Goal: Task Accomplishment & Management: Manage account settings

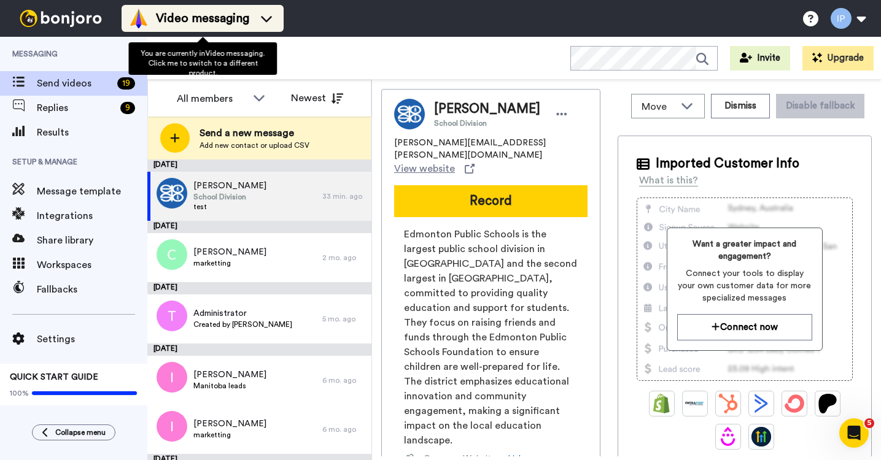
click at [267, 17] on icon at bounding box center [267, 18] width 20 height 12
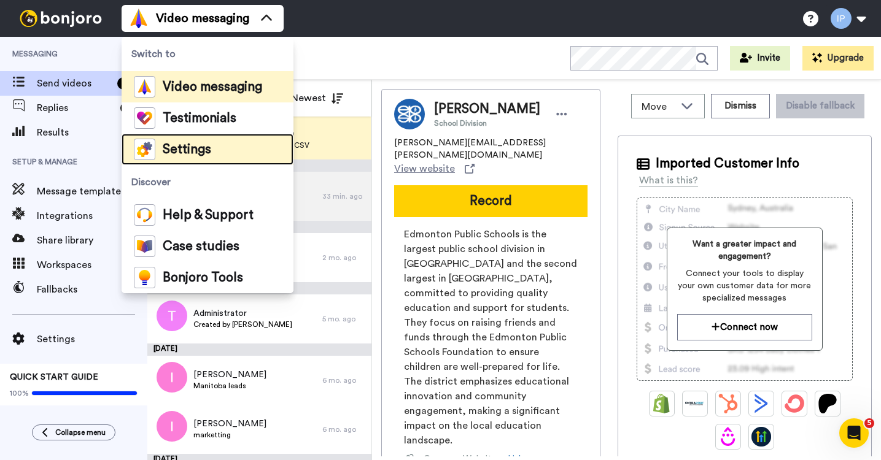
click at [214, 139] on li "Settings" at bounding box center [208, 149] width 172 height 31
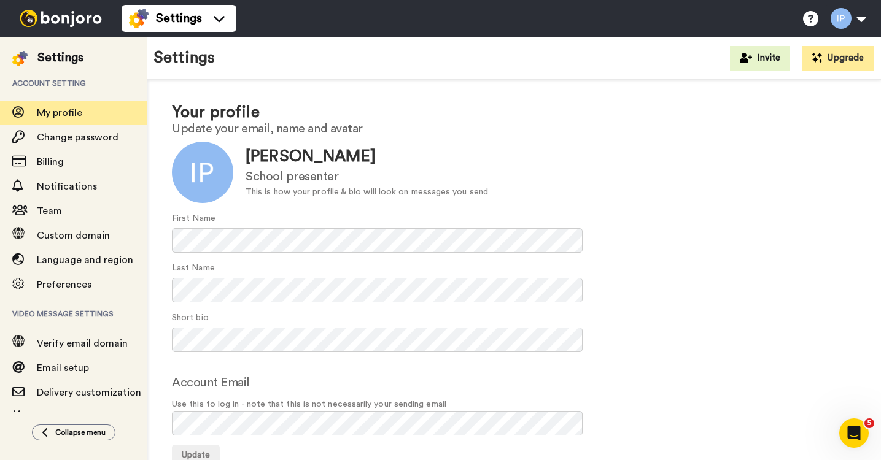
scroll to position [14, 0]
click at [45, 159] on span "Billing" at bounding box center [50, 162] width 27 height 10
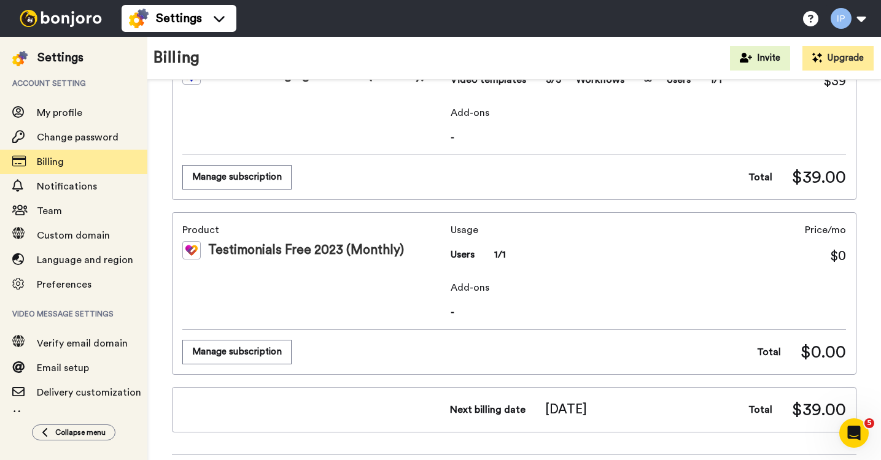
scroll to position [105, 0]
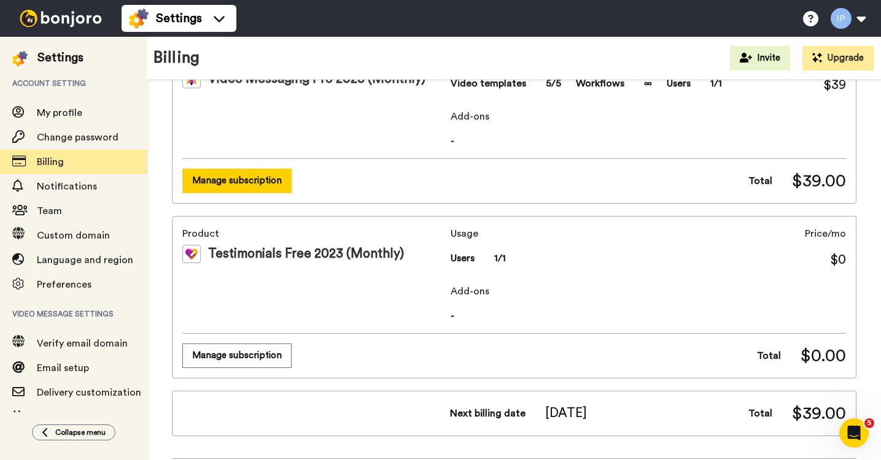
click at [260, 180] on button "Manage subscription" at bounding box center [236, 181] width 109 height 24
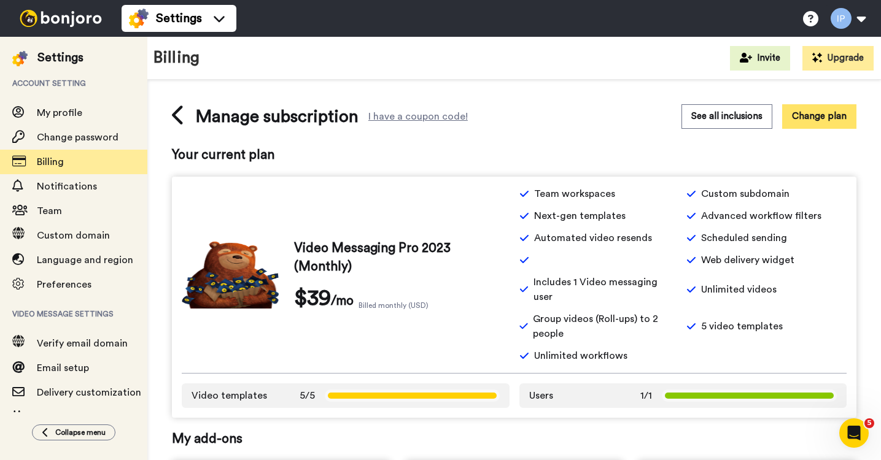
click at [812, 117] on button "Change plan" at bounding box center [819, 116] width 74 height 24
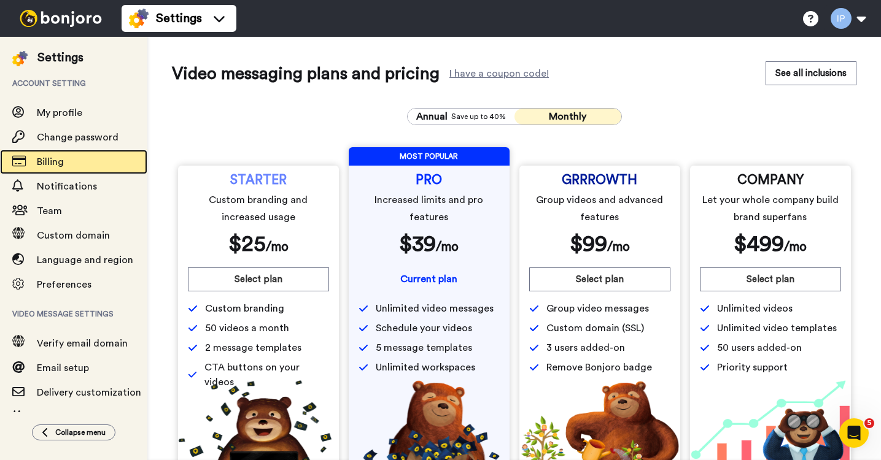
click at [52, 163] on span "Billing" at bounding box center [50, 162] width 27 height 10
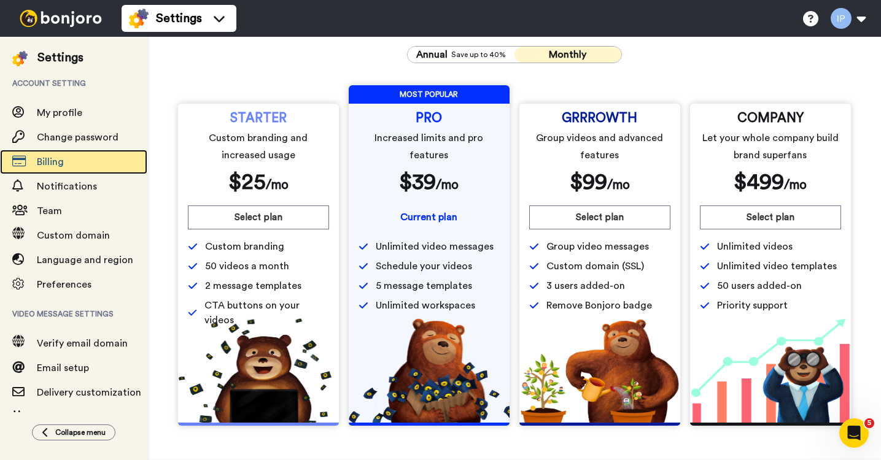
scroll to position [52, 0]
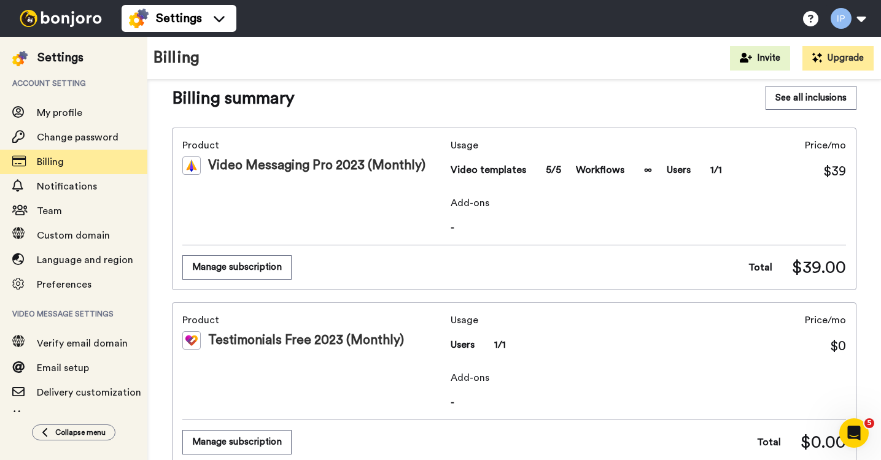
scroll to position [21, 0]
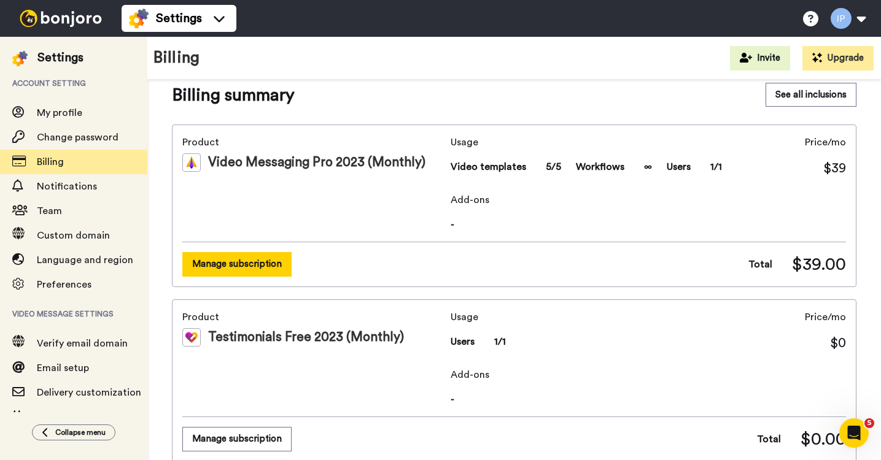
click at [261, 267] on button "Manage subscription" at bounding box center [236, 264] width 109 height 24
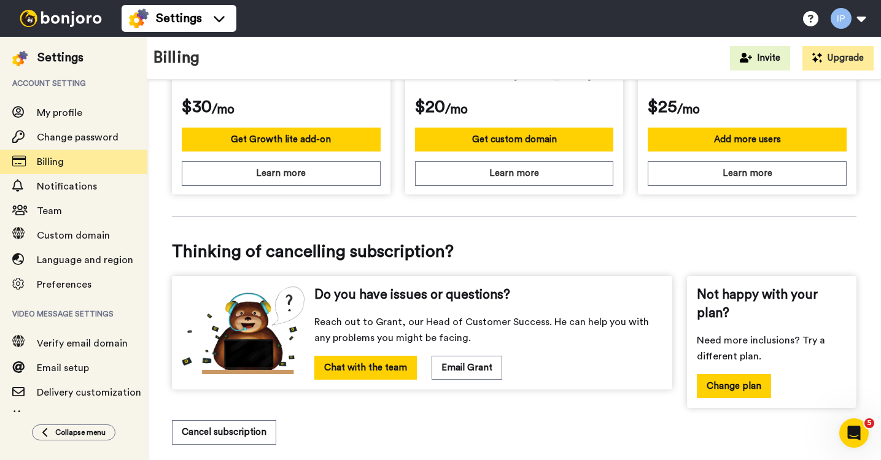
scroll to position [495, 0]
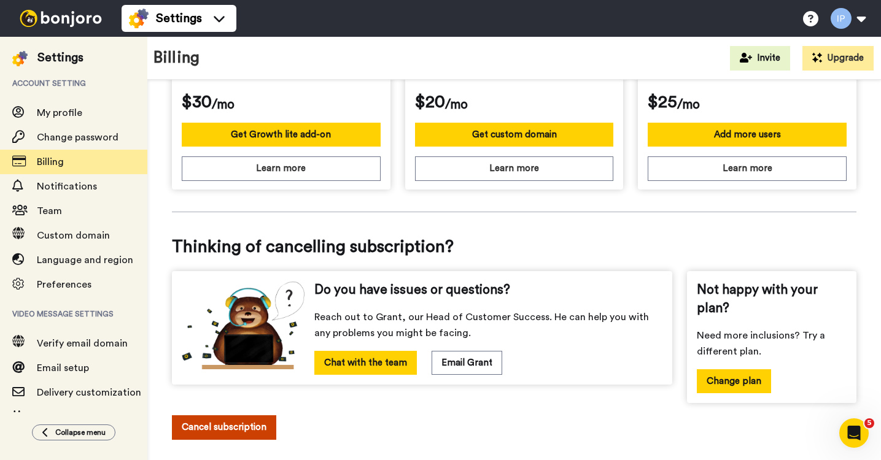
click at [208, 415] on button "Cancel subscription" at bounding box center [224, 427] width 104 height 24
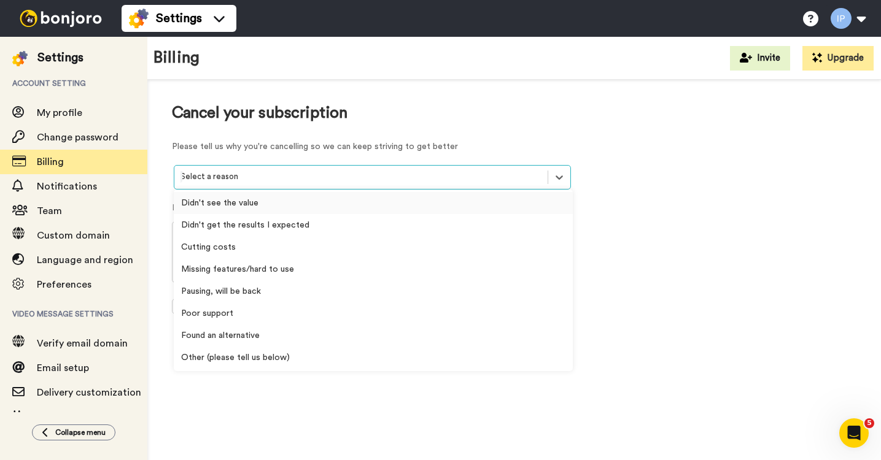
click at [248, 176] on div at bounding box center [360, 177] width 361 height 14
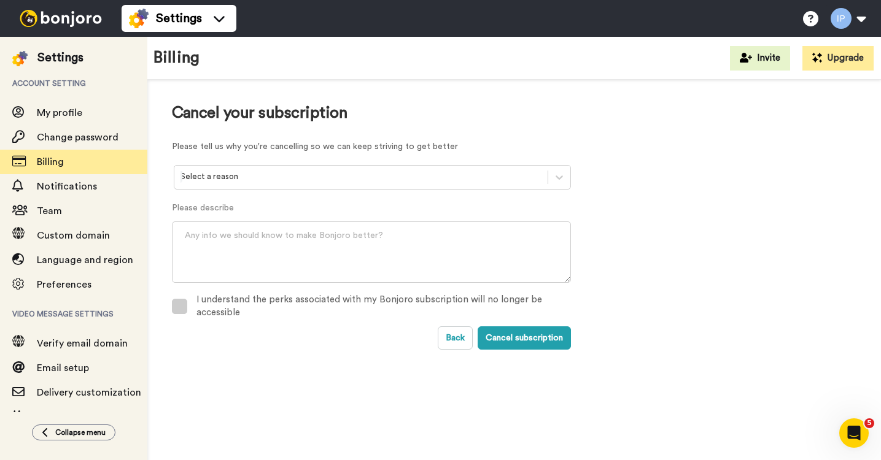
click at [182, 309] on span at bounding box center [179, 306] width 15 height 15
click at [516, 340] on button "Cancel subscription" at bounding box center [523, 337] width 93 height 23
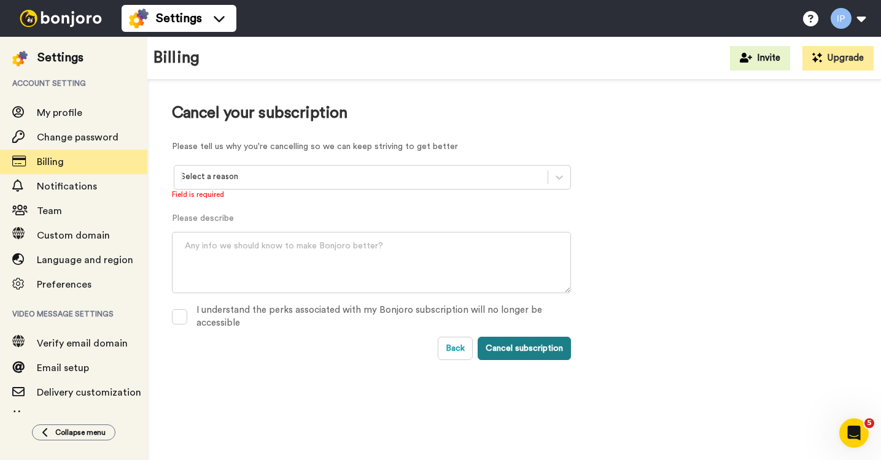
click at [506, 348] on button "Cancel subscription" at bounding box center [523, 348] width 93 height 23
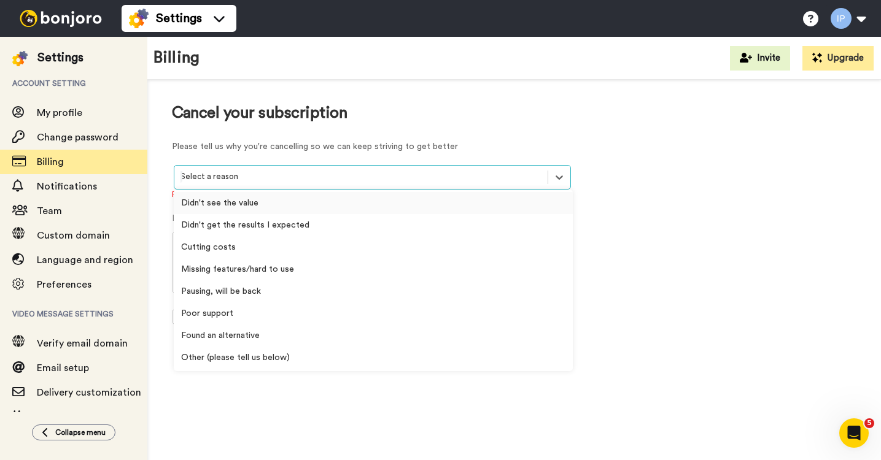
click at [226, 178] on div at bounding box center [360, 177] width 361 height 14
click at [380, 217] on div "Didn't get the results I expected" at bounding box center [373, 225] width 399 height 22
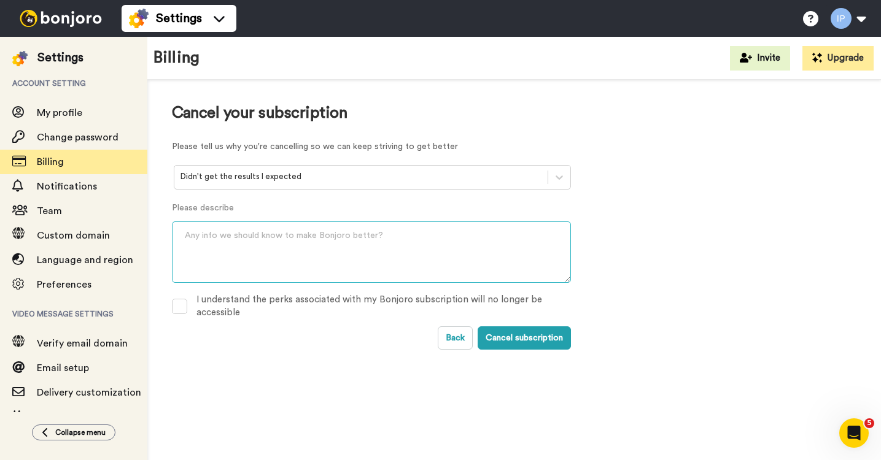
click at [416, 257] on textarea at bounding box center [371, 252] width 399 height 61
type textarea "wasn't making the most of it"
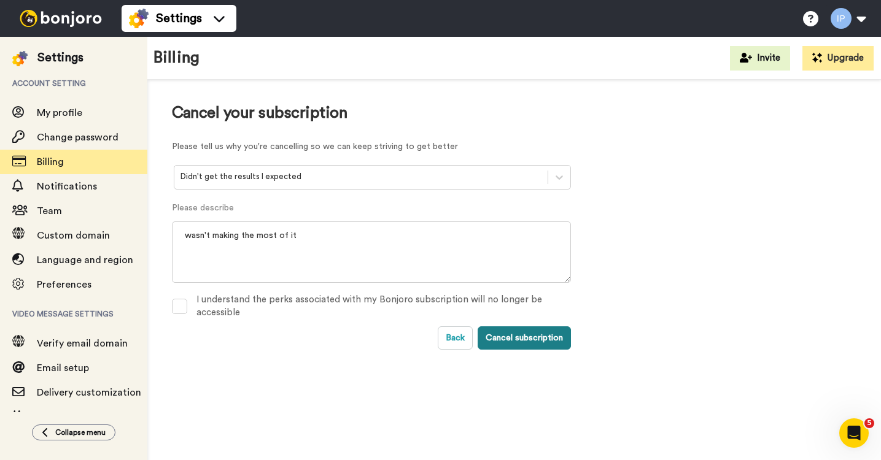
click at [520, 337] on button "Cancel subscription" at bounding box center [523, 337] width 93 height 23
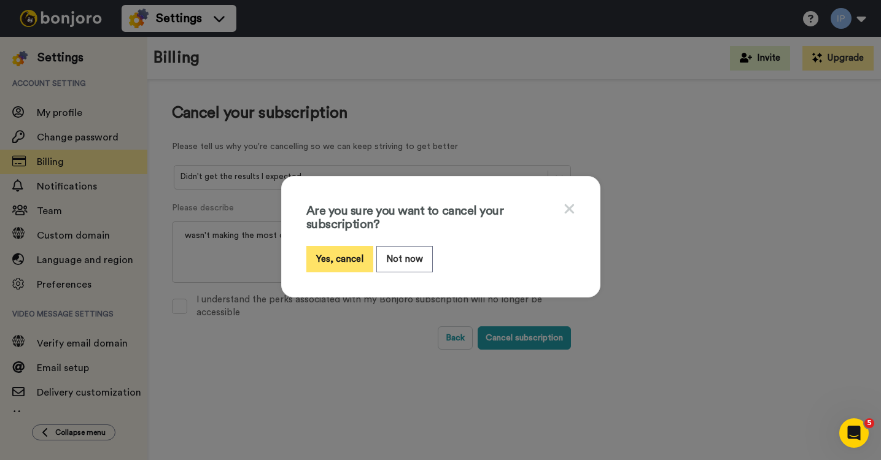
click at [352, 259] on button "Yes, cancel" at bounding box center [339, 259] width 67 height 26
